Goal: Information Seeking & Learning: Learn about a topic

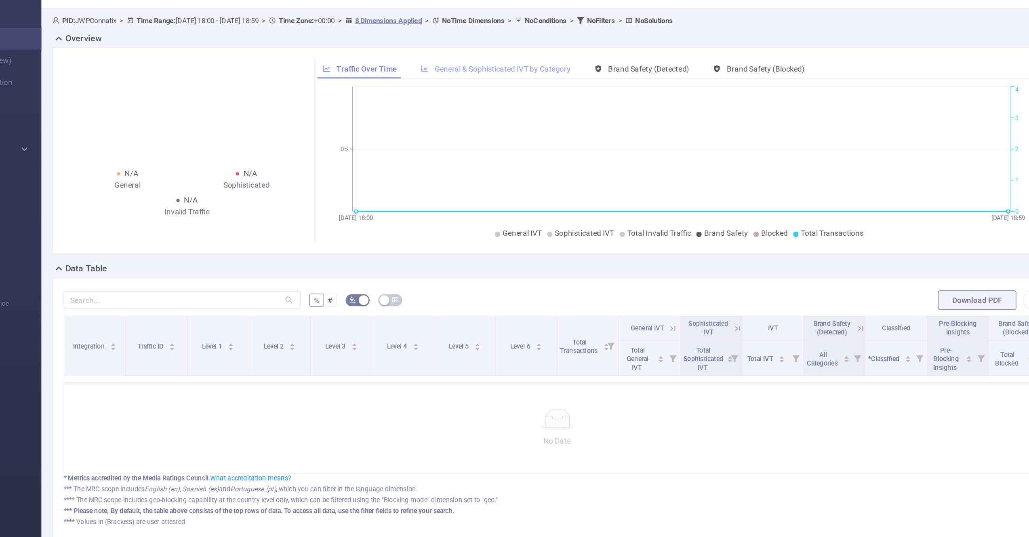
click at [456, 73] on span "General & Sophisticated IVT by Category" at bounding box center [439, 73] width 101 height 6
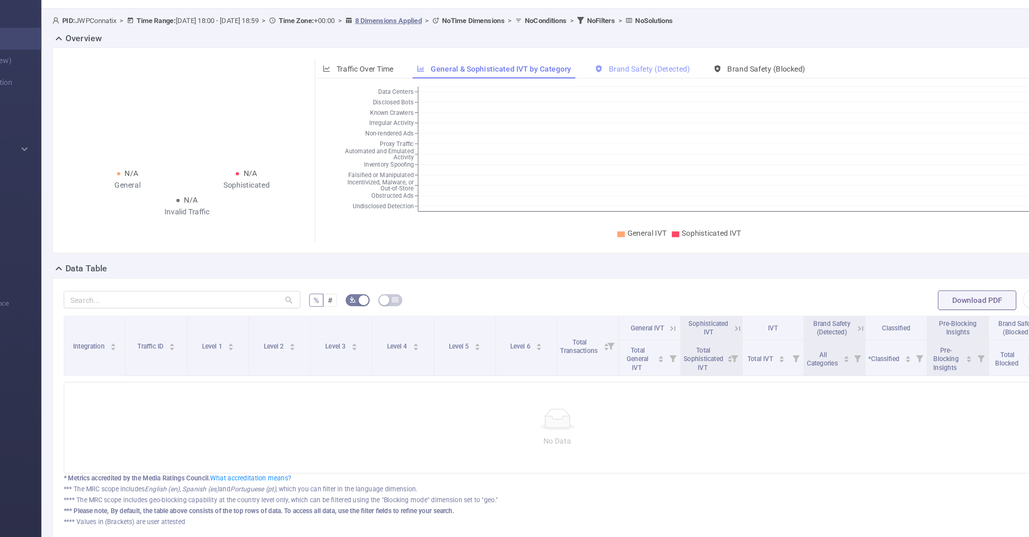
click at [543, 76] on span "Brand Safety (Detected)" at bounding box center [548, 73] width 60 height 6
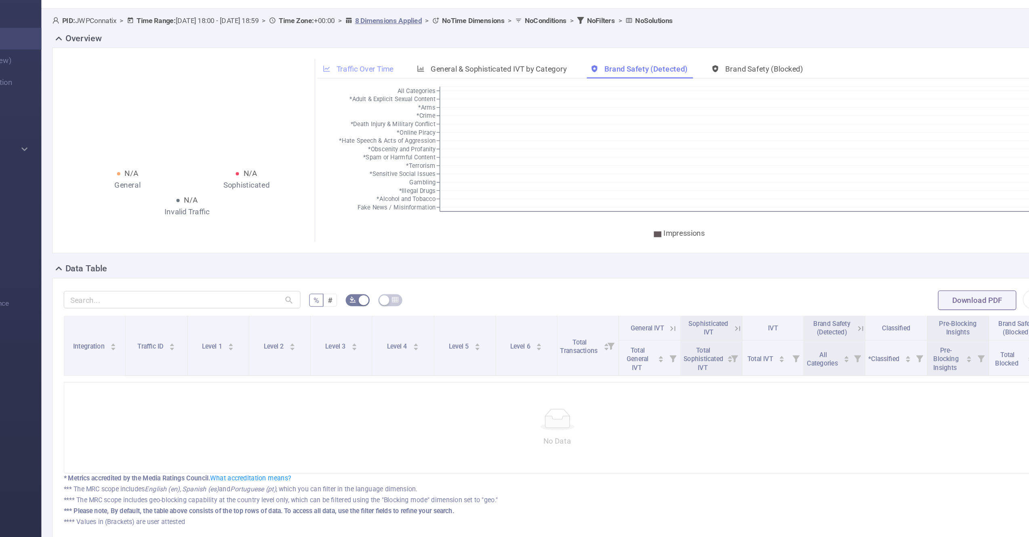
click at [352, 72] on span "Traffic Over Time" at bounding box center [337, 73] width 42 height 6
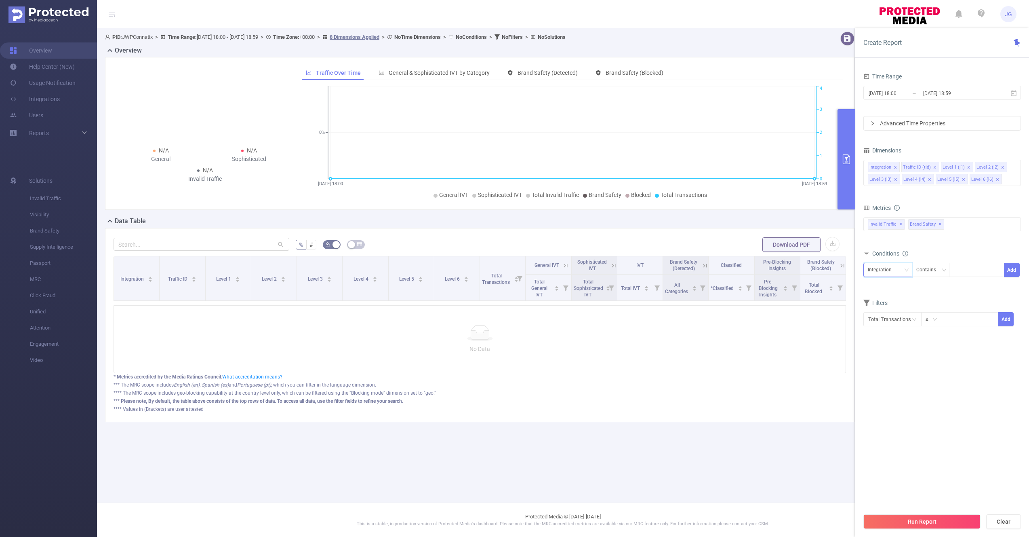
click at [892, 272] on div "Integration" at bounding box center [883, 269] width 30 height 13
click at [967, 406] on section "Time Range [DATE] 18:00 _ [DATE] 18:59 Advanced Time Properties Dimensions Inte…" at bounding box center [943, 290] width 158 height 438
click at [883, 272] on div "Integration" at bounding box center [883, 269] width 30 height 13
click at [925, 420] on section "Time Range [DATE] 18:00 _ [DATE] 18:59 Advanced Time Properties Dimensions Inte…" at bounding box center [943, 290] width 158 height 438
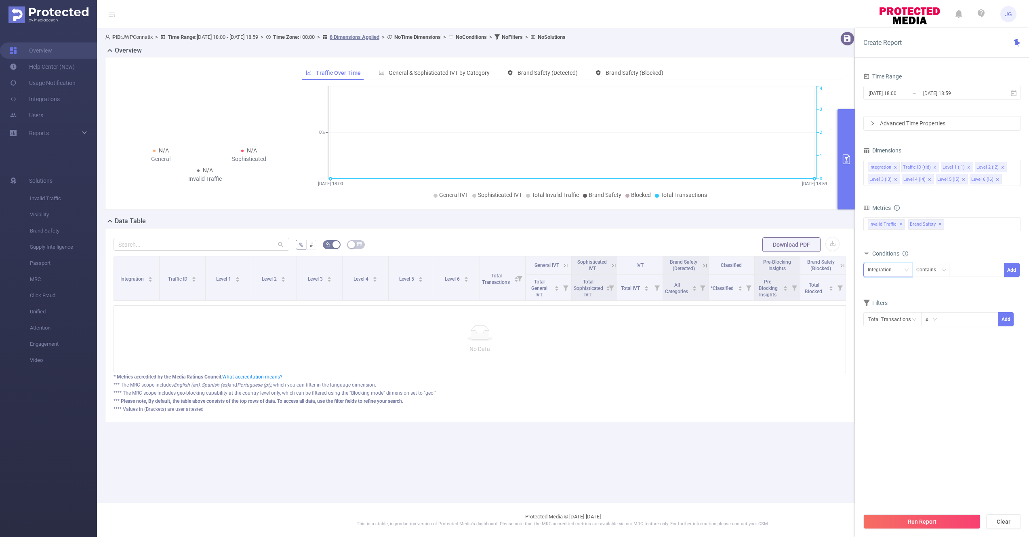
click at [890, 269] on div "Integration" at bounding box center [883, 269] width 30 height 13
click at [889, 411] on section "Time Range [DATE] 18:00 _ [DATE] 18:59 Advanced Time Properties Dimensions Inte…" at bounding box center [943, 290] width 158 height 438
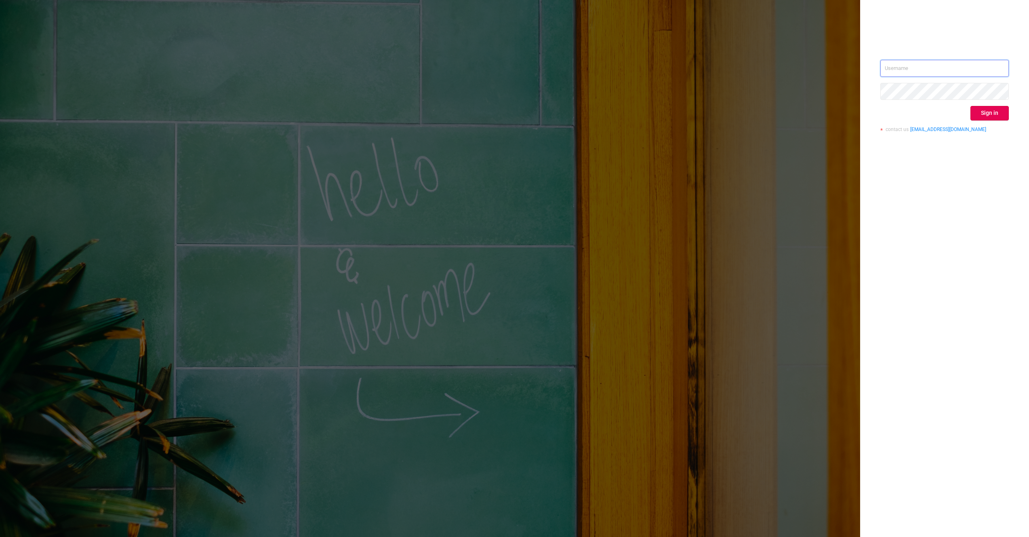
click at [895, 70] on input "text" at bounding box center [945, 68] width 129 height 17
type input "jimmy.gao@connatix.com"
click at [1002, 109] on button "Sign in" at bounding box center [990, 113] width 38 height 15
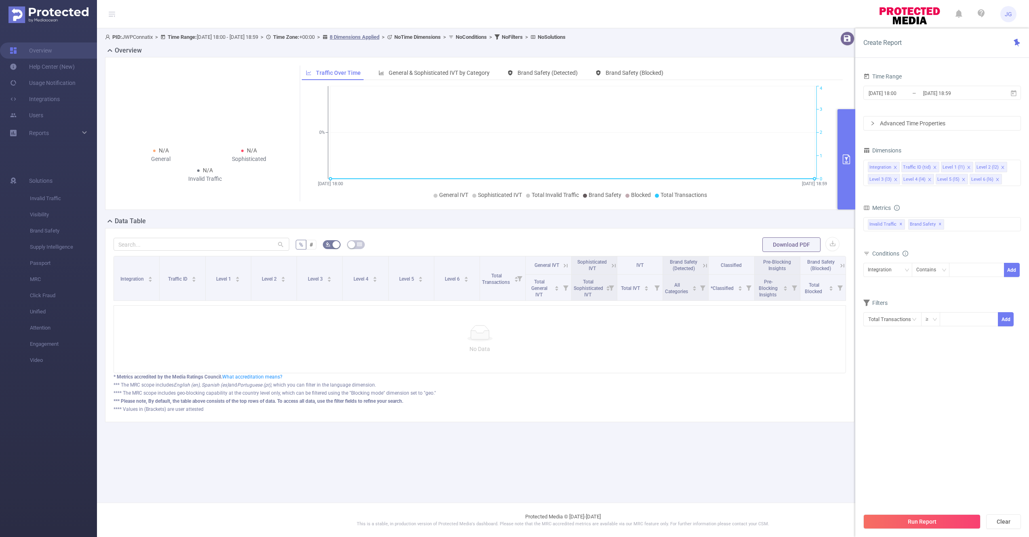
click at [144, 449] on main "PID: JWPConnatix > Time Range: 2025-09-25 18:00 - 2025-09-25 18:59 > Time Zone:…" at bounding box center [563, 251] width 932 height 502
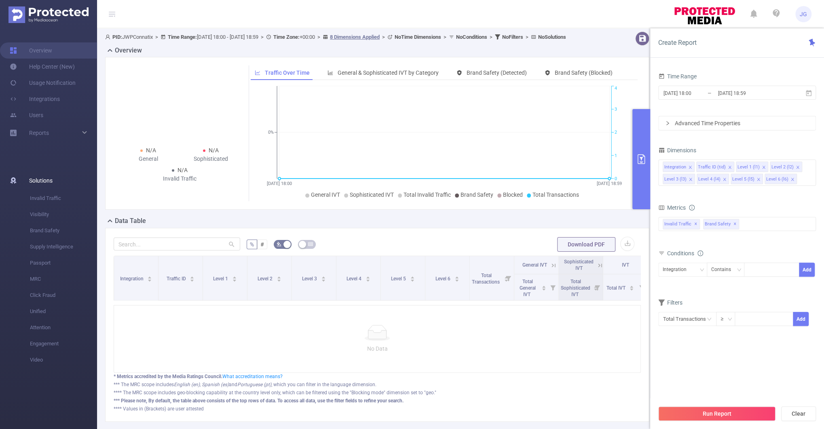
click at [34, 176] on span "Solutions" at bounding box center [40, 181] width 23 height 16
click at [41, 183] on span "Solutions" at bounding box center [40, 181] width 23 height 16
click at [51, 200] on span "Invalid Traffic" at bounding box center [63, 198] width 67 height 16
click at [52, 196] on span "Invalid Traffic" at bounding box center [63, 198] width 67 height 16
click at [460, 338] on div at bounding box center [376, 333] width 513 height 16
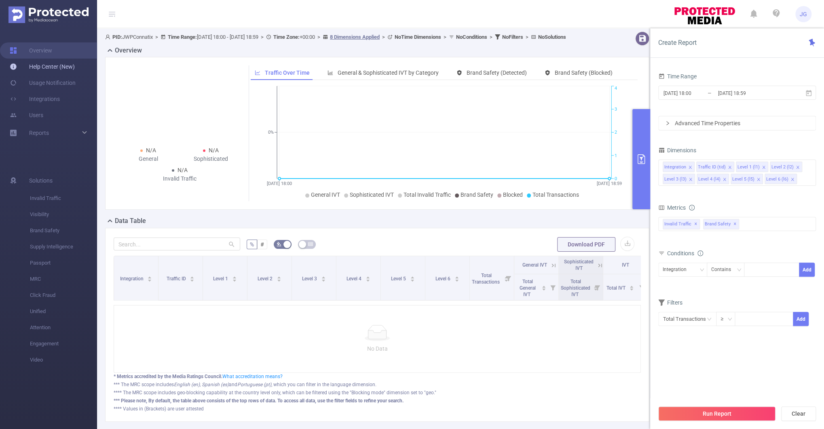
click at [65, 70] on link "Help Center (New)" at bounding box center [42, 67] width 65 height 16
click at [43, 198] on span "Invalid Traffic" at bounding box center [63, 198] width 67 height 16
